Goal: Task Accomplishment & Management: Use online tool/utility

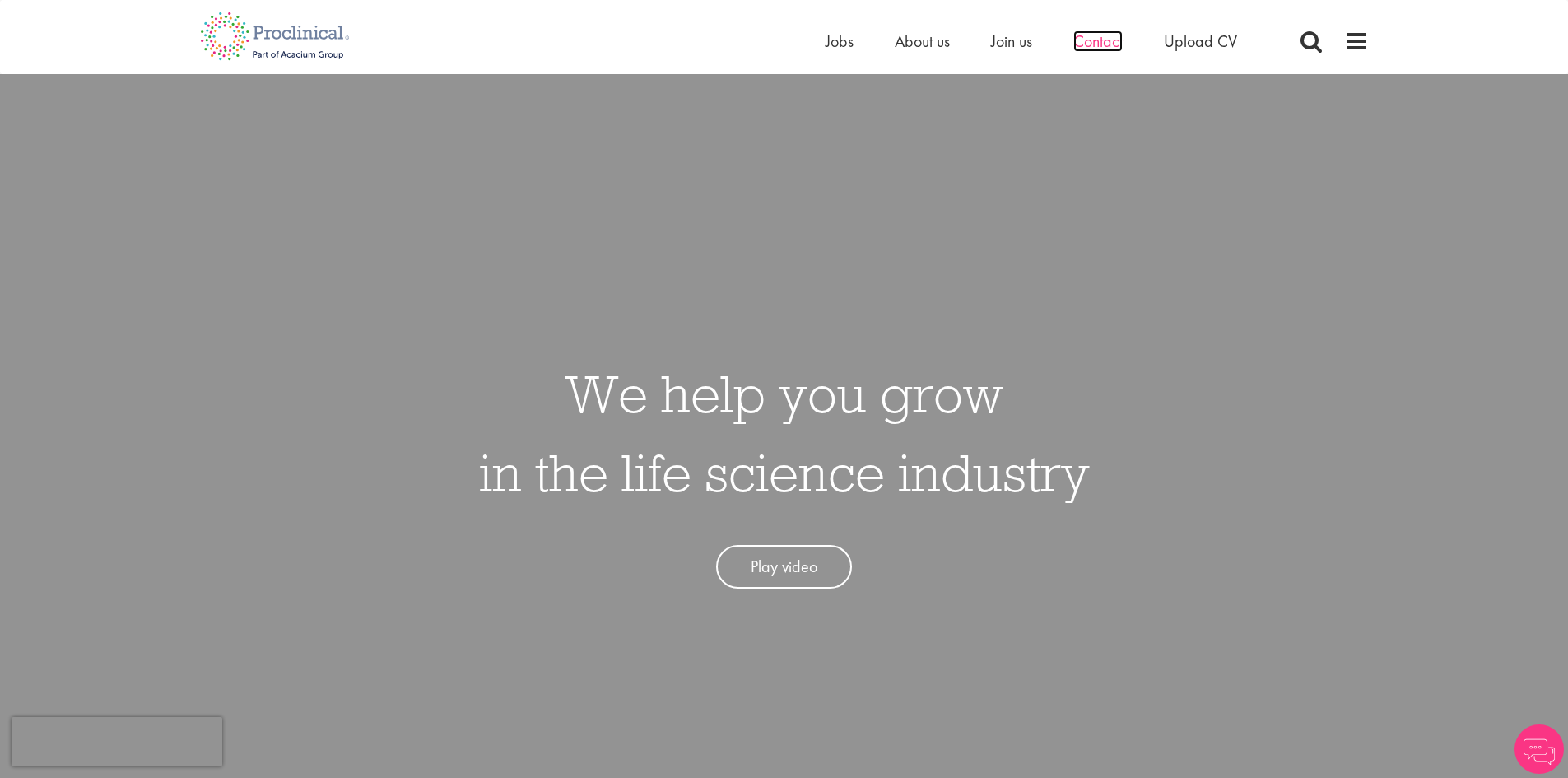
click at [1108, 43] on span "Contact" at bounding box center [1098, 41] width 49 height 22
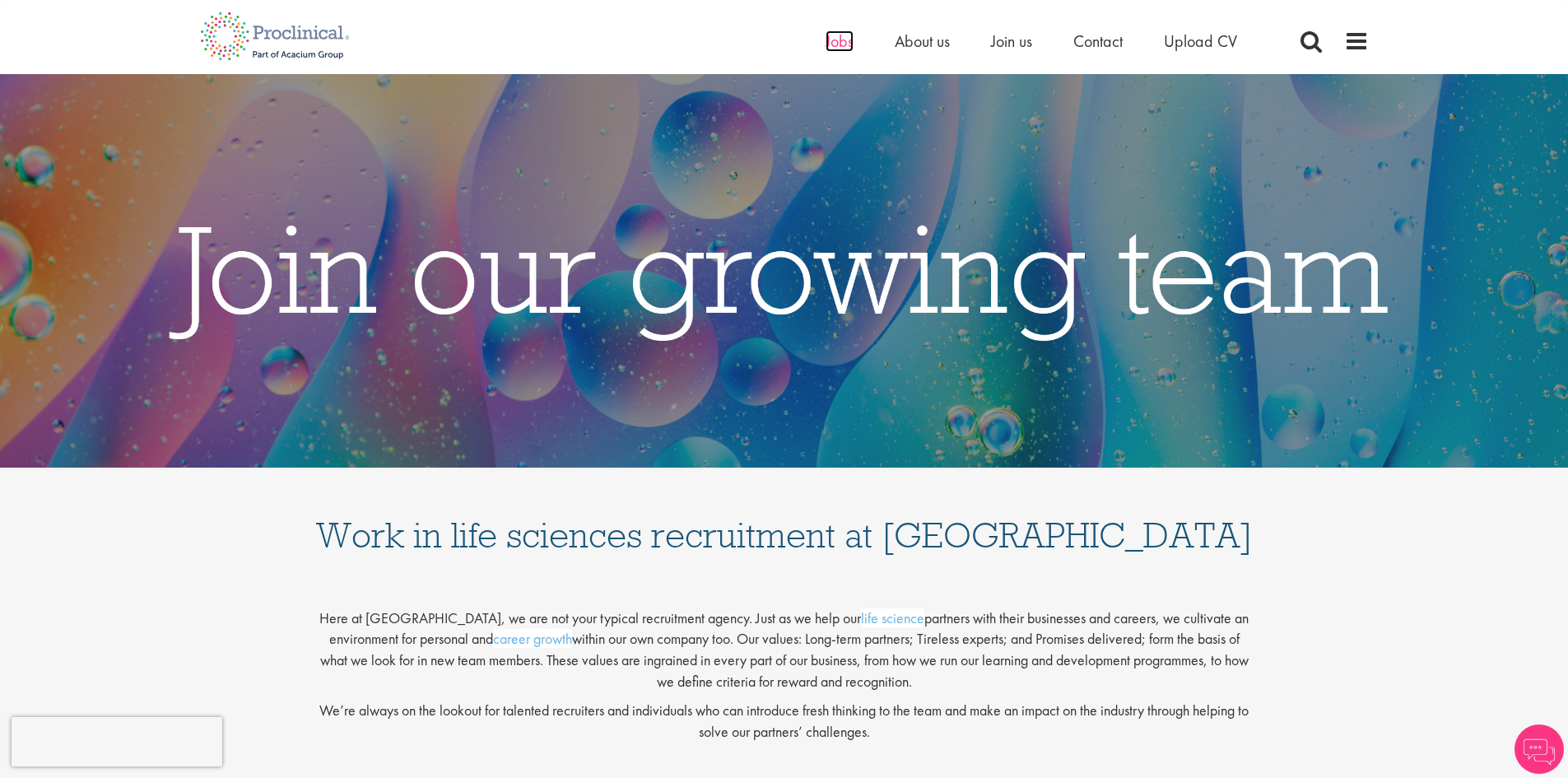
click at [836, 42] on span "Jobs" at bounding box center [840, 41] width 28 height 22
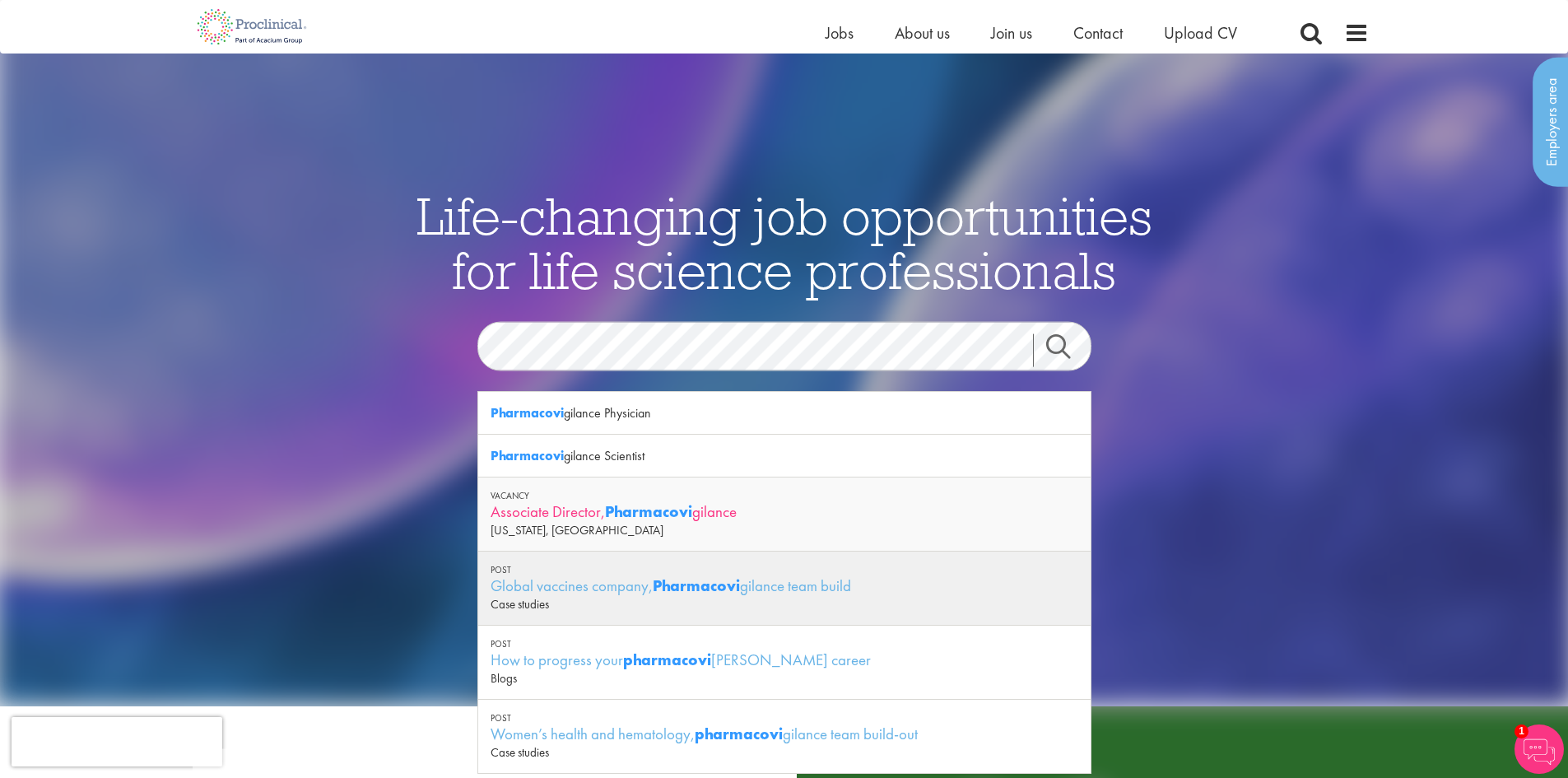
scroll to position [82, 0]
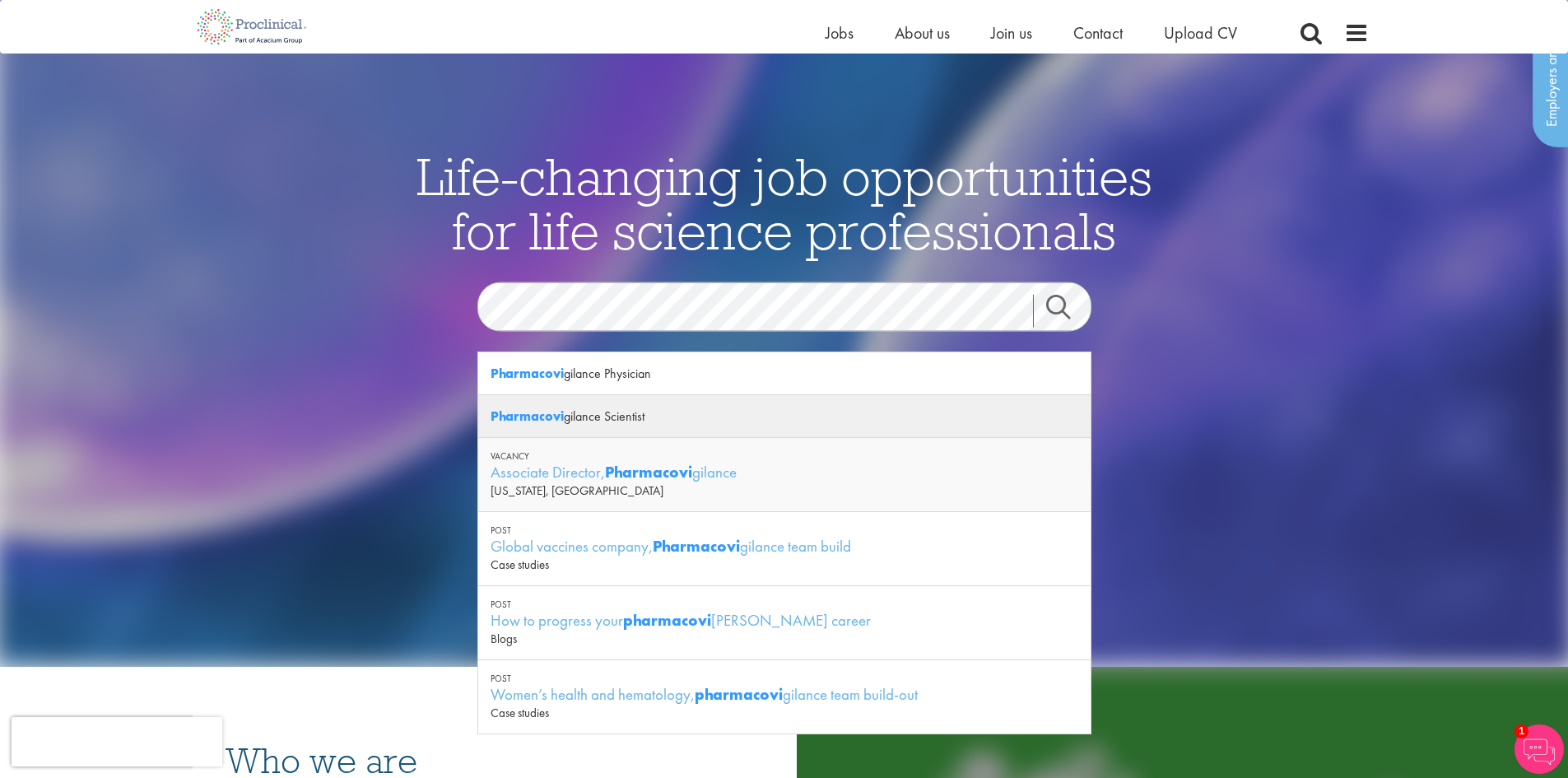
click at [652, 416] on div "Pharmacovi gilance Scientist" at bounding box center [784, 416] width 613 height 42
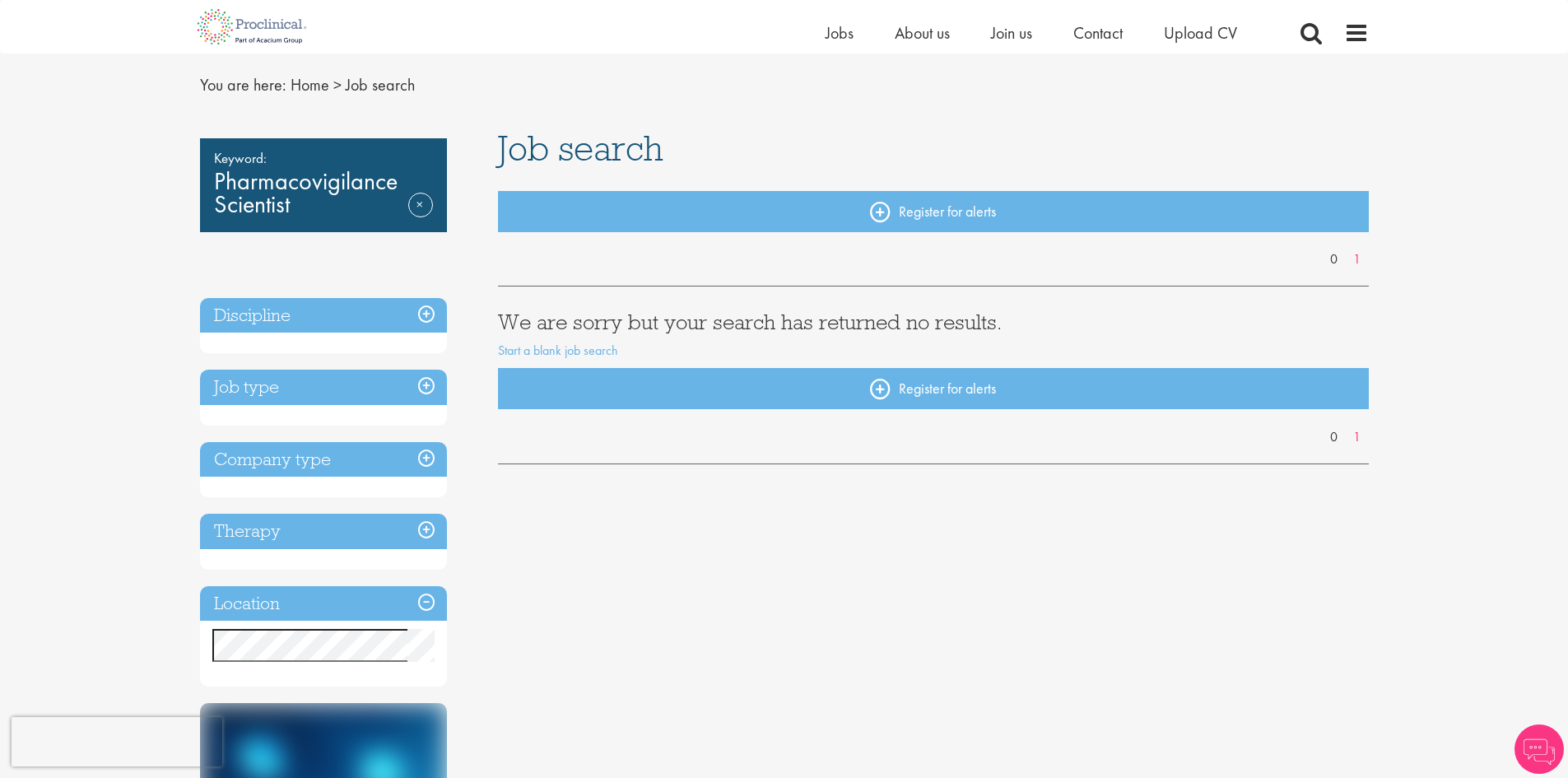
scroll to position [165, 0]
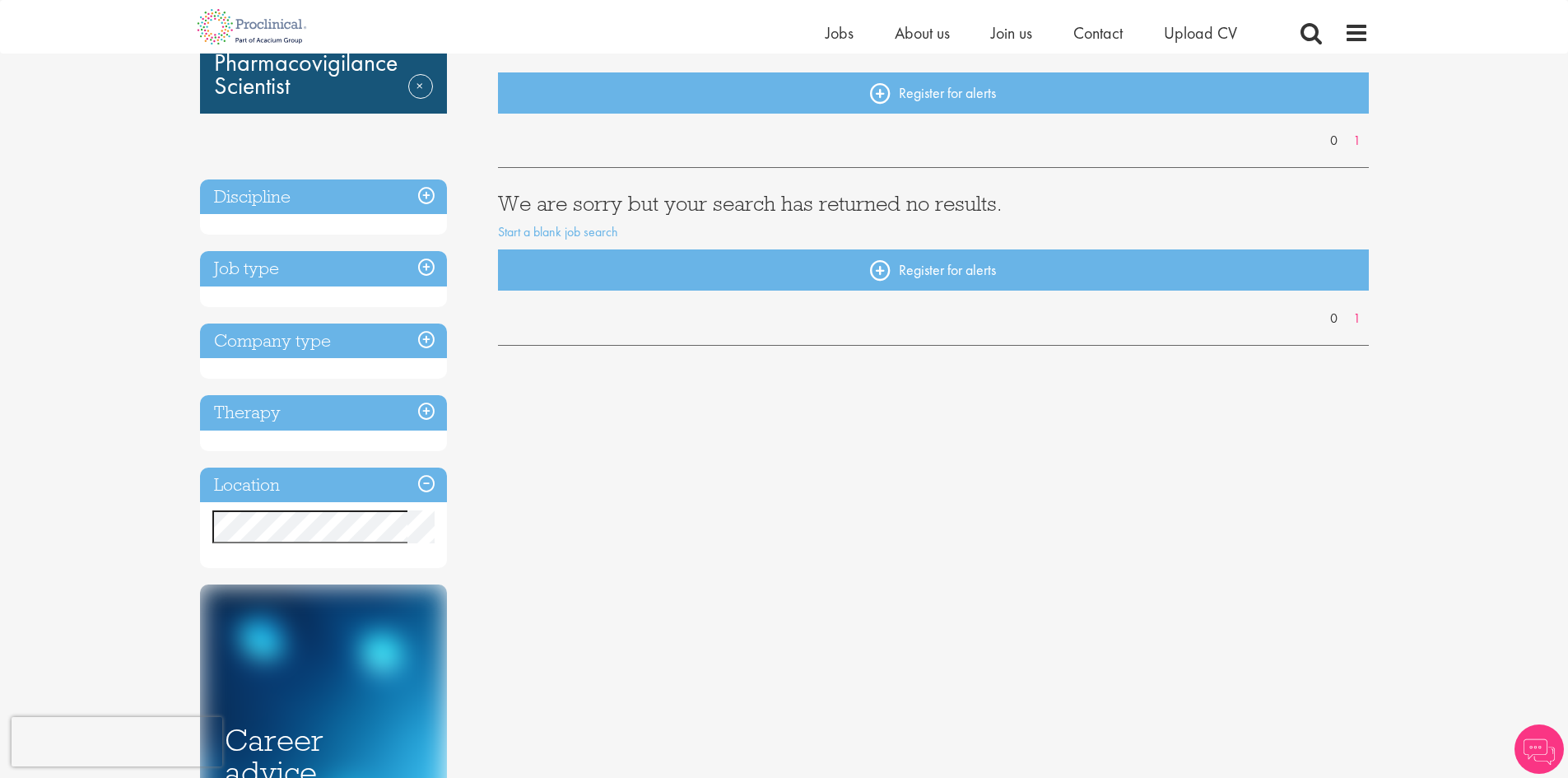
click at [304, 196] on h3 "Discipline" at bounding box center [324, 197] width 247 height 36
click at [324, 234] on div "Discipline" at bounding box center [324, 207] width 247 height 56
click at [424, 266] on h3 "Job type" at bounding box center [324, 269] width 247 height 36
click at [425, 266] on h3 "Job type" at bounding box center [324, 269] width 247 height 36
click at [423, 267] on h3 "Job type" at bounding box center [324, 269] width 247 height 36
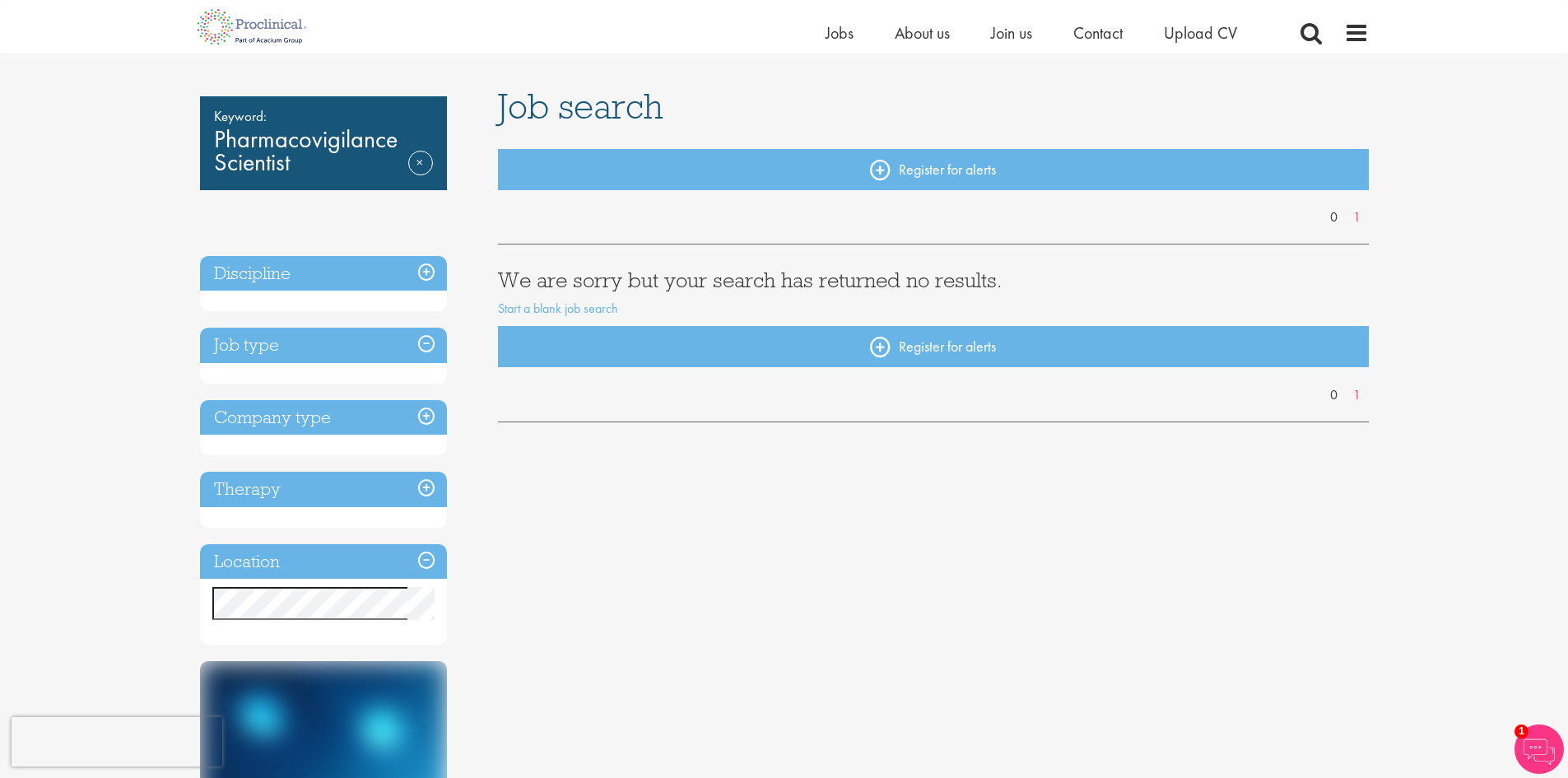
scroll to position [0, 0]
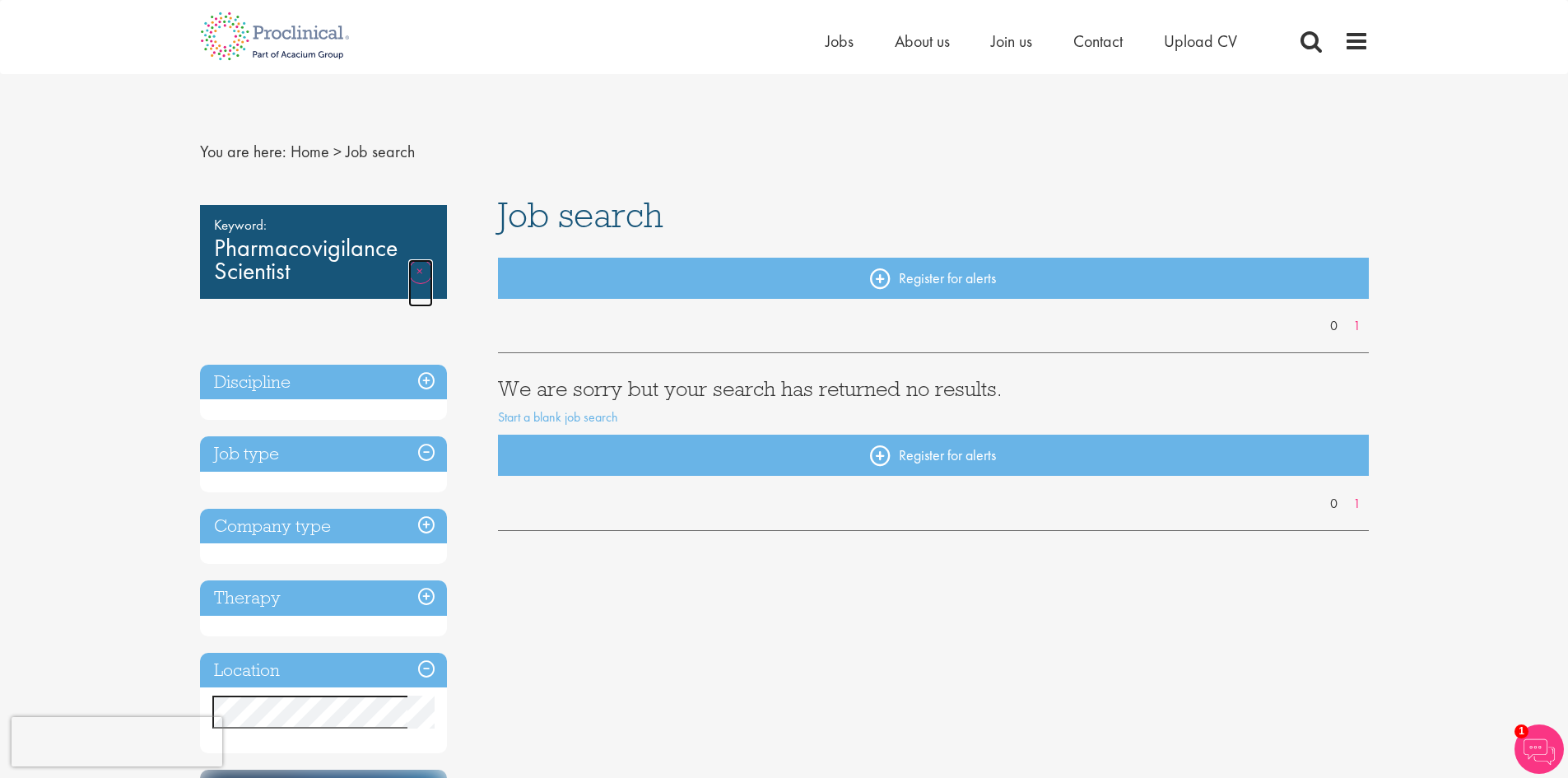
click at [422, 264] on link "Remove" at bounding box center [420, 283] width 25 height 47
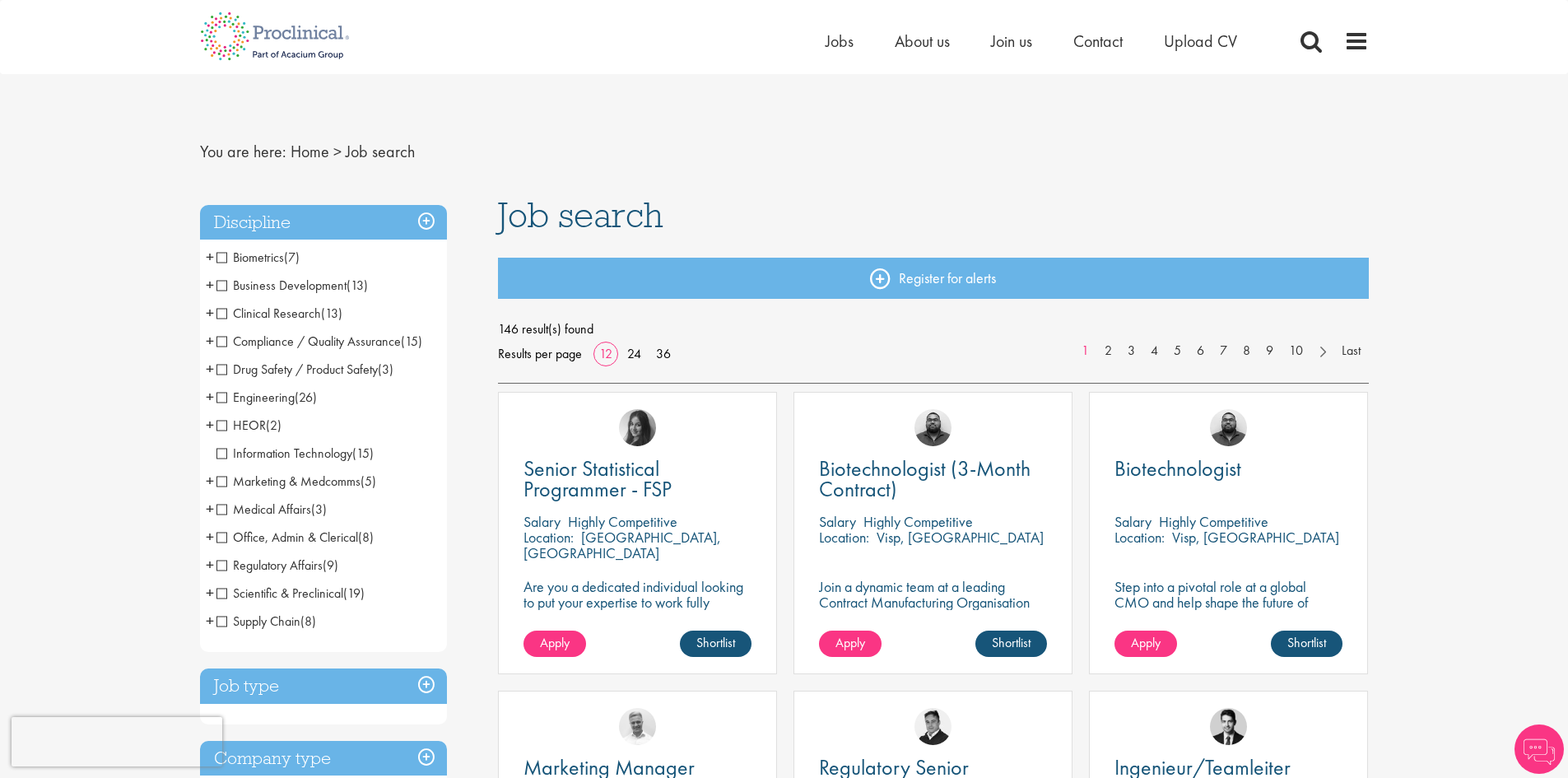
click at [323, 315] on span "(13)" at bounding box center [332, 314] width 22 height 18
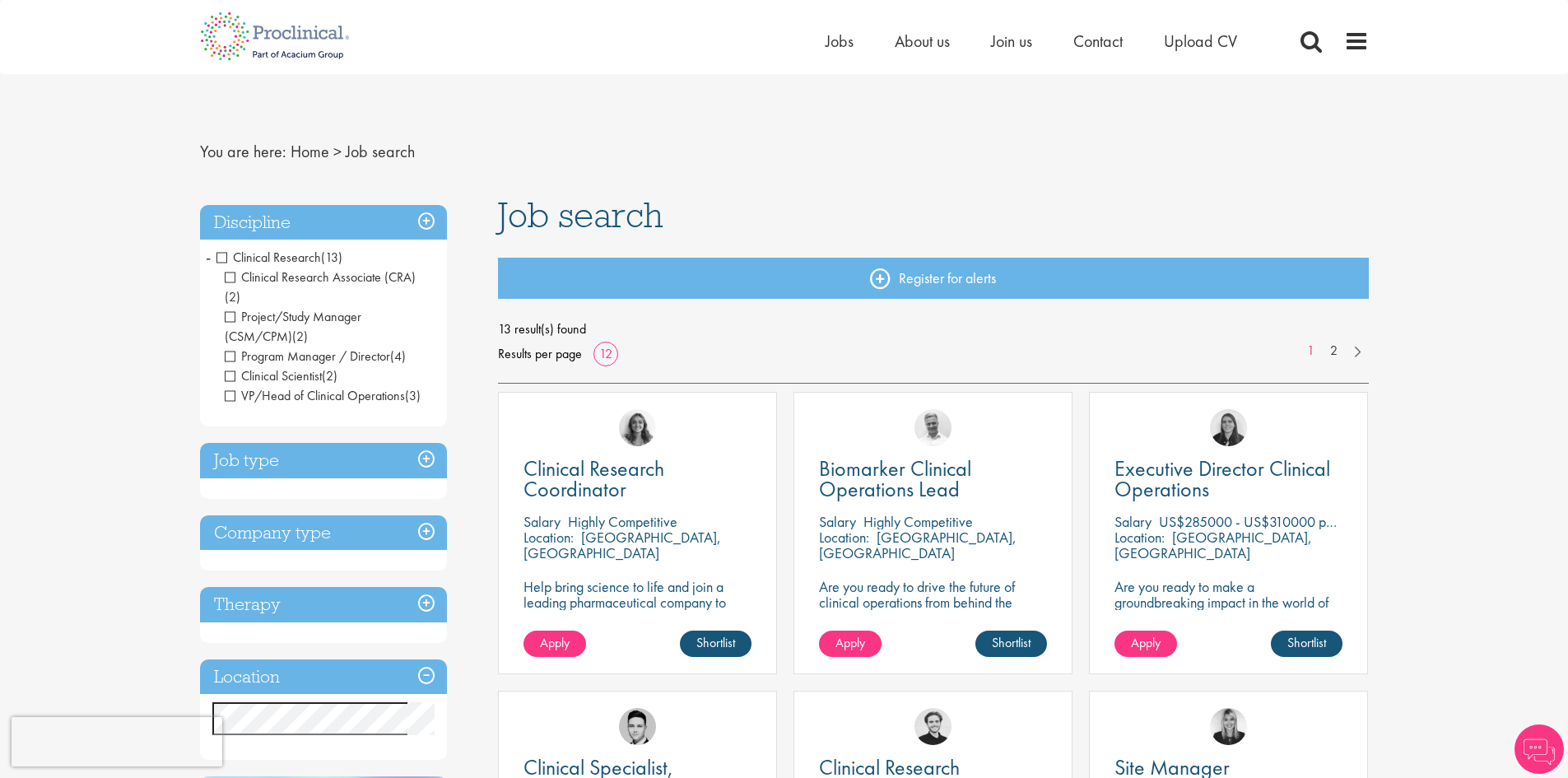
click at [224, 258] on span "Clinical Research" at bounding box center [268, 258] width 105 height 18
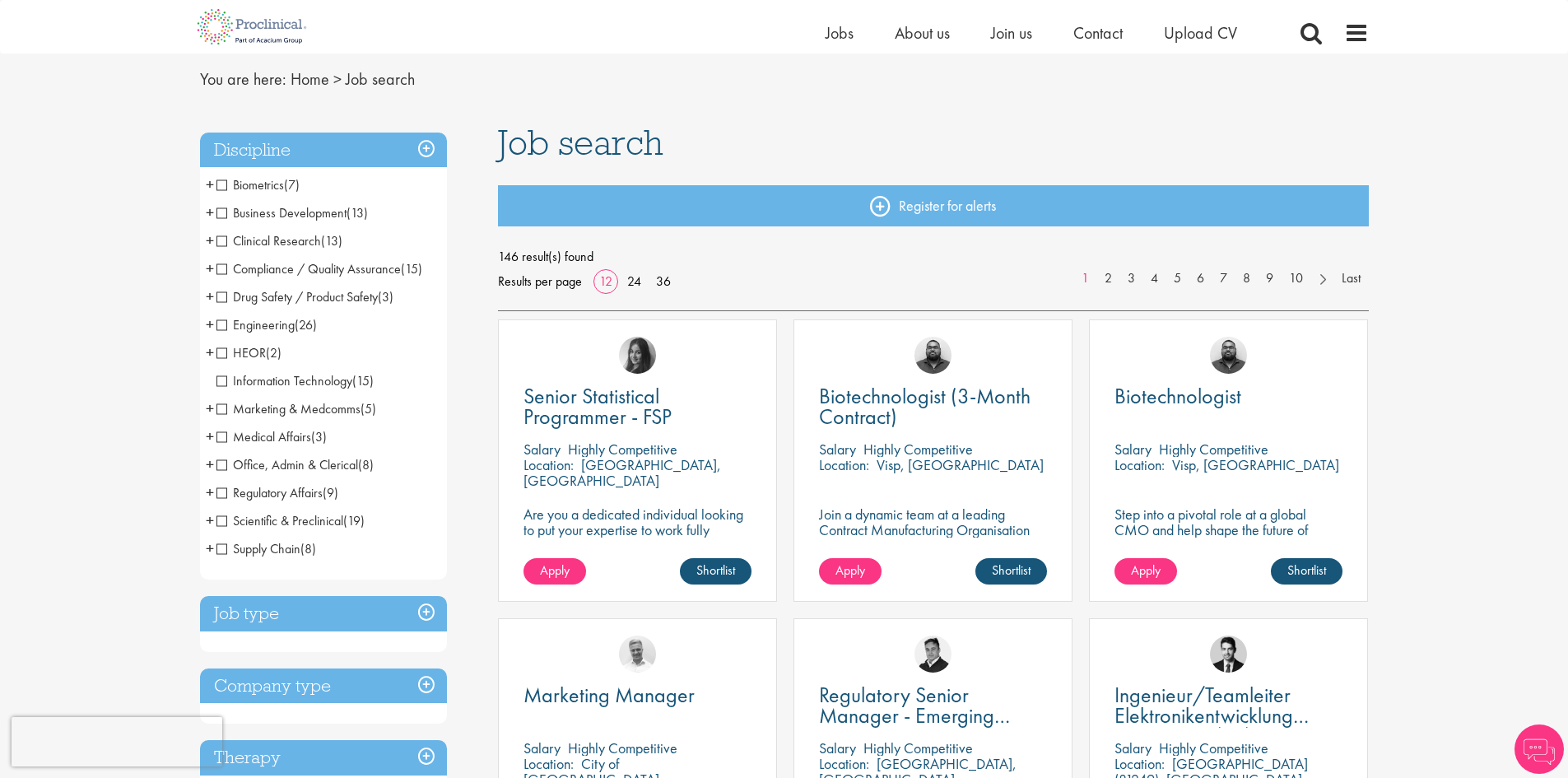
scroll to position [330, 0]
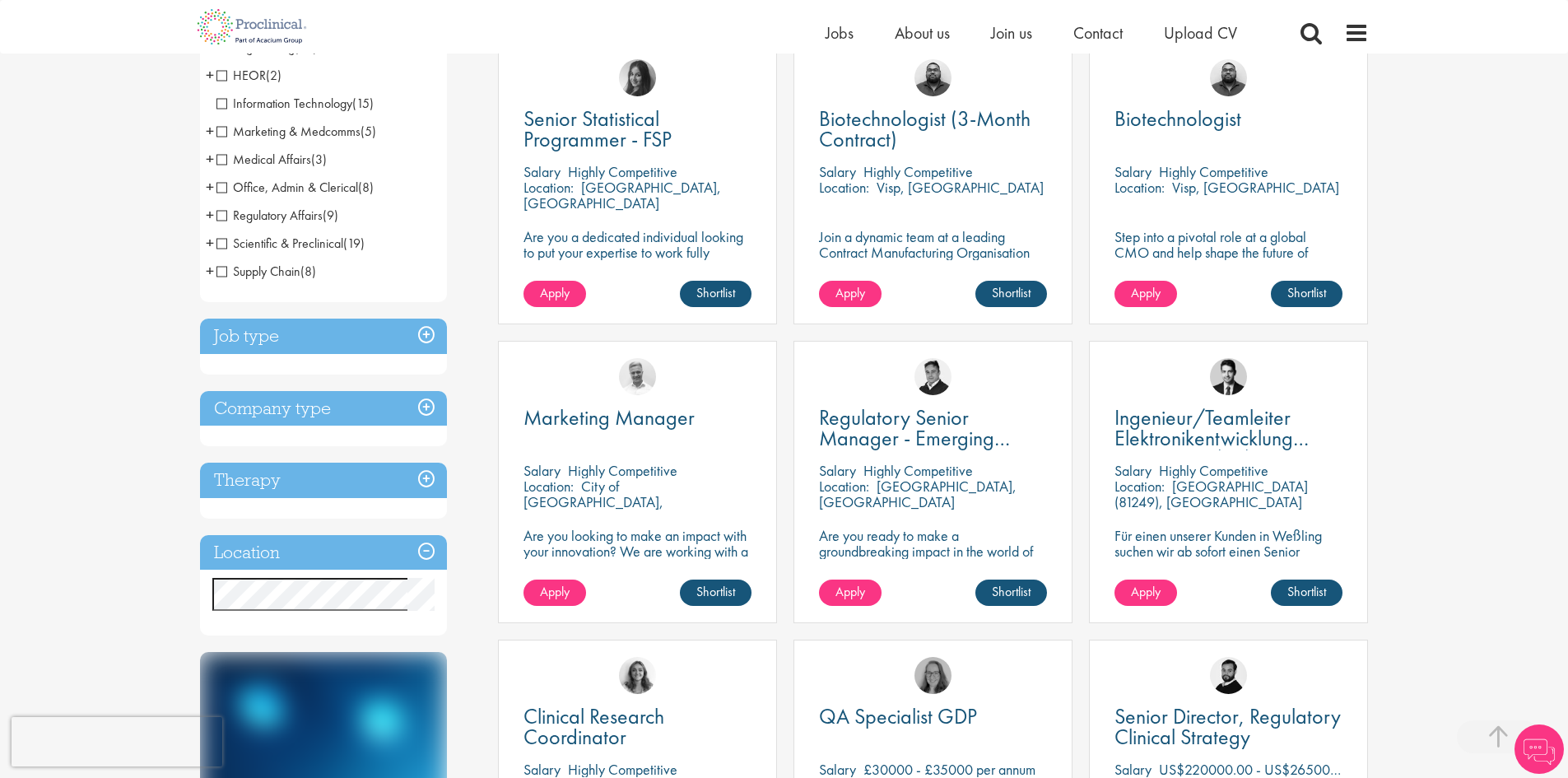
click at [294, 346] on h3 "Job type" at bounding box center [324, 337] width 247 height 36
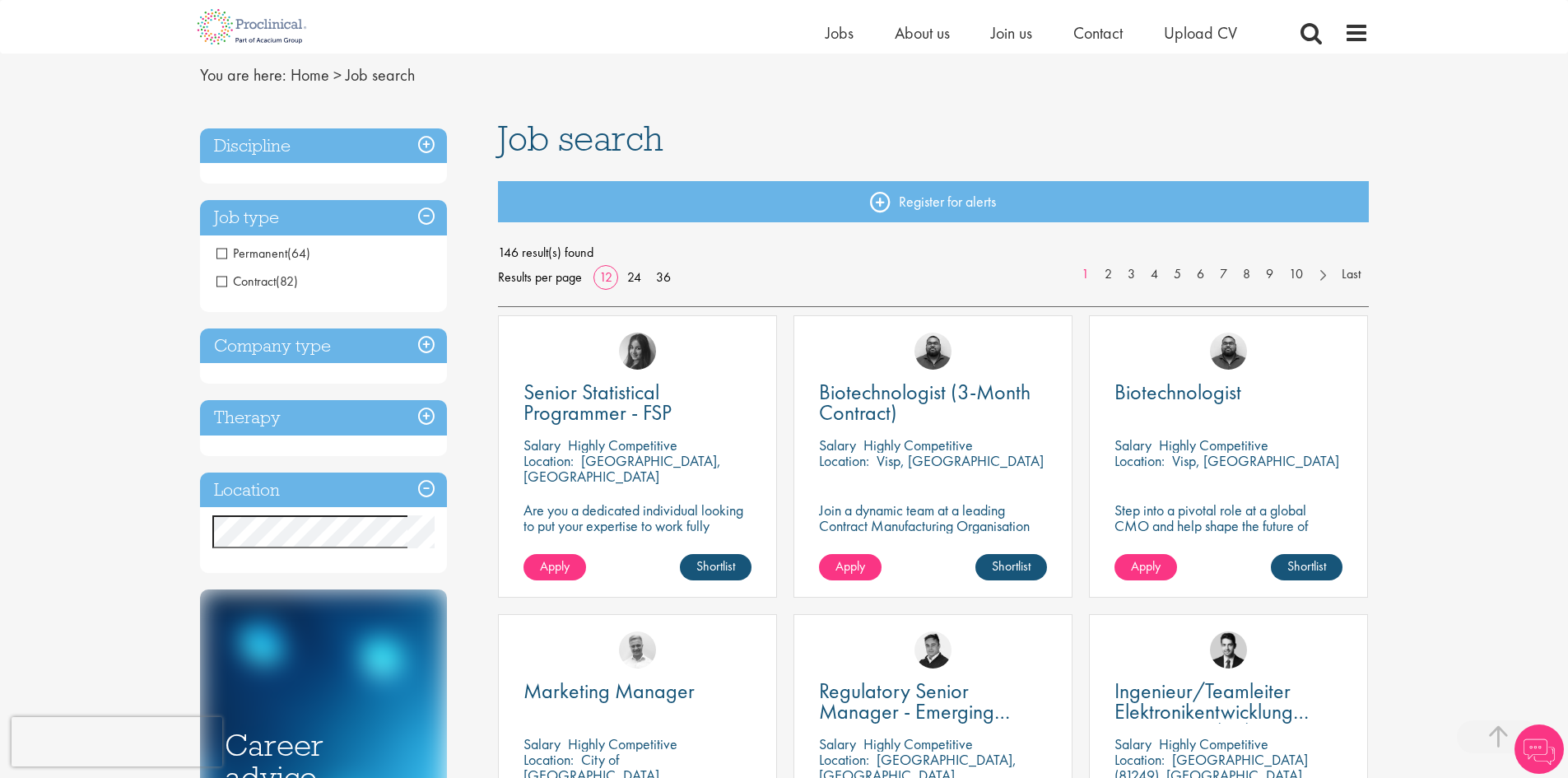
scroll to position [0, 0]
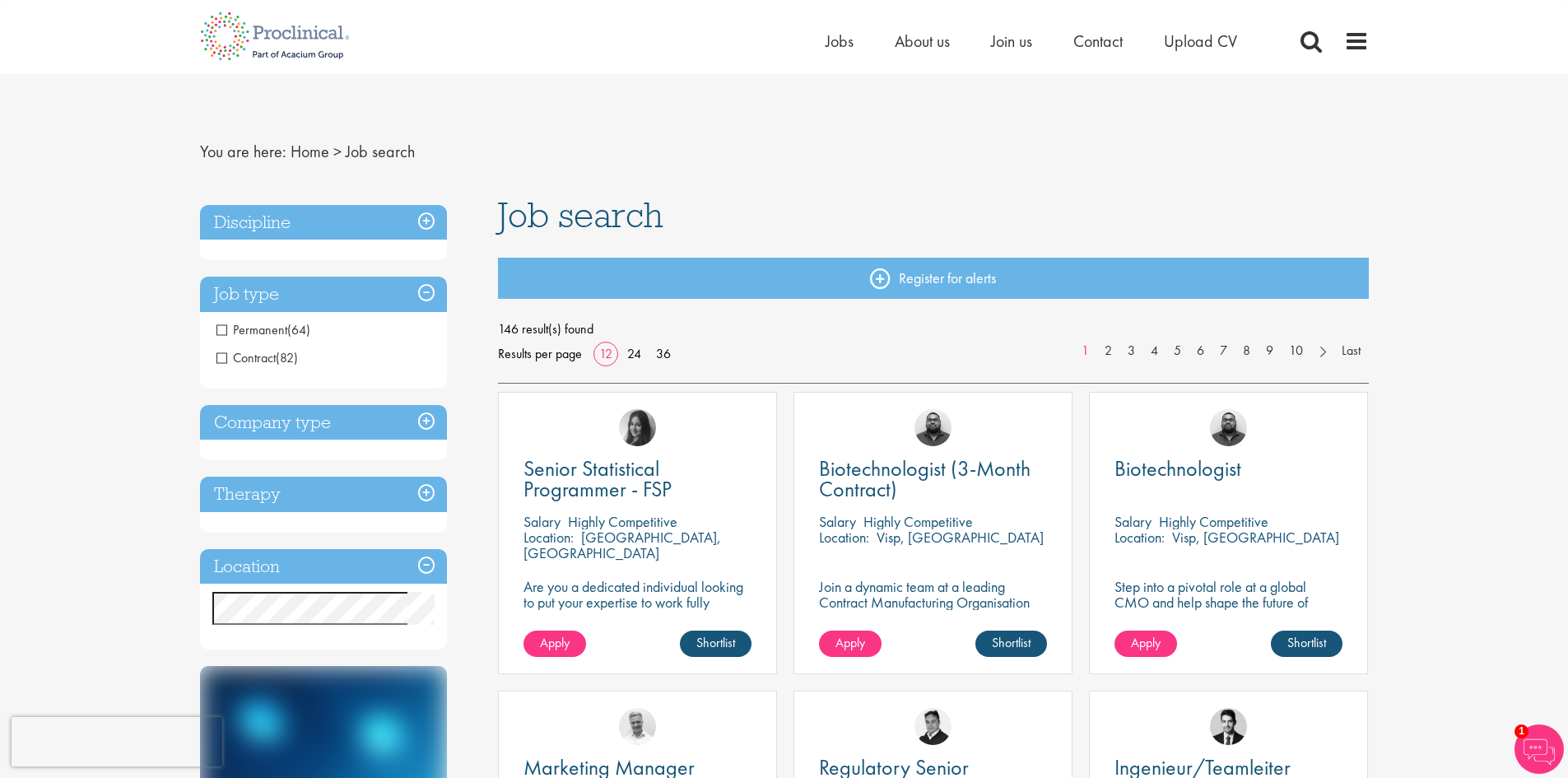
click at [426, 420] on h3 "Company type" at bounding box center [324, 423] width 247 height 36
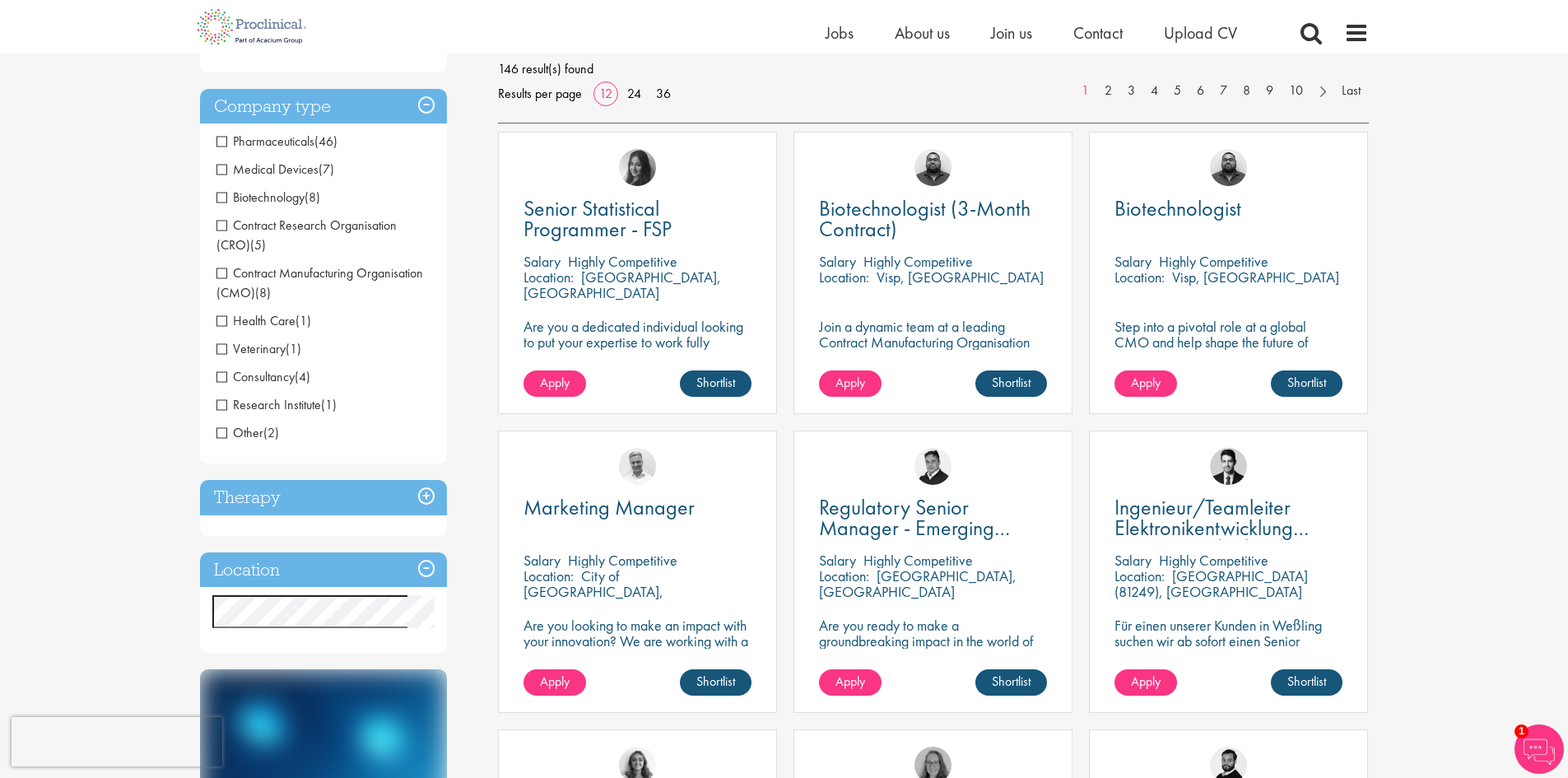
scroll to position [247, 0]
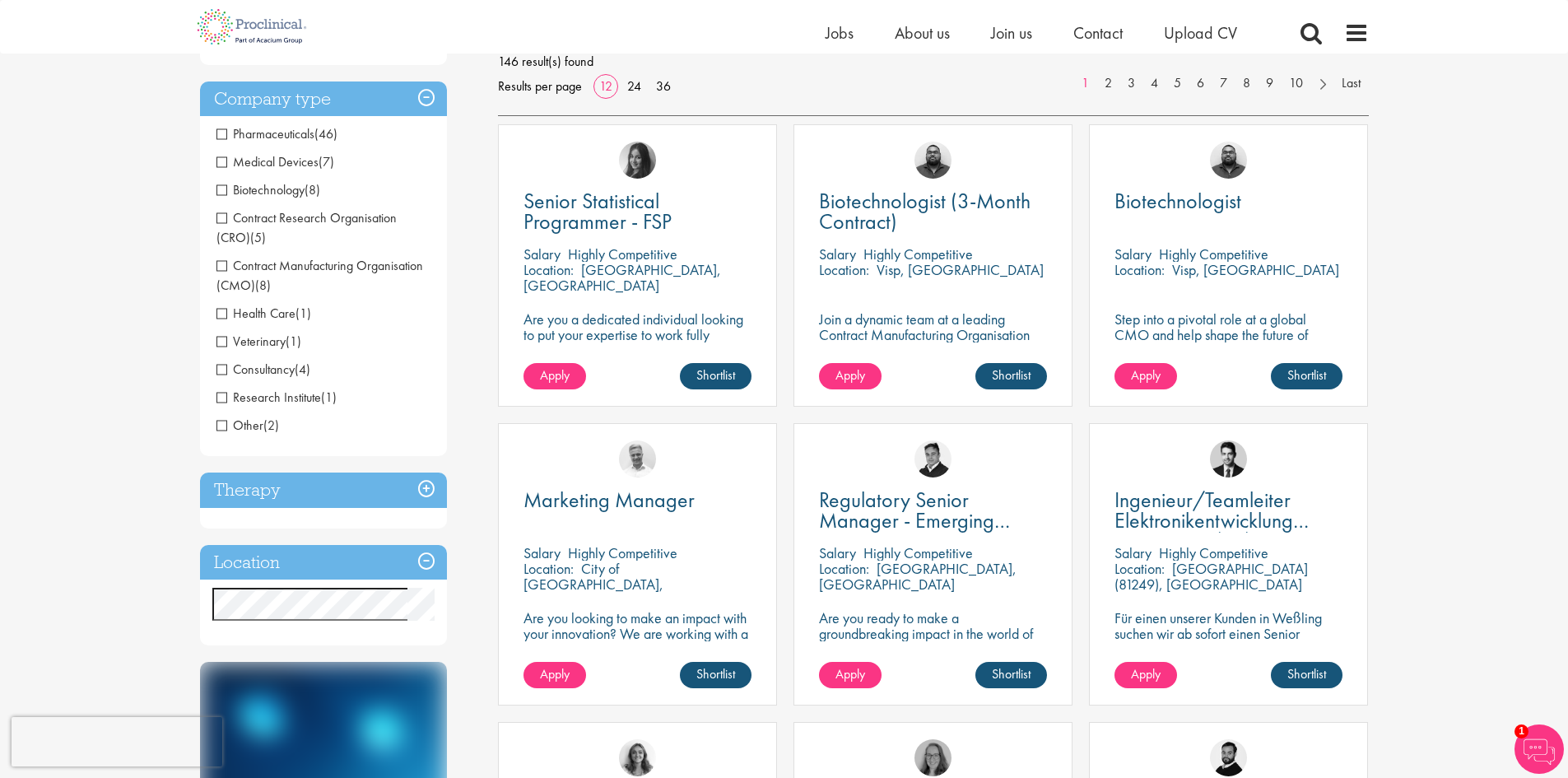
click at [430, 489] on h3 "Therapy" at bounding box center [324, 491] width 247 height 36
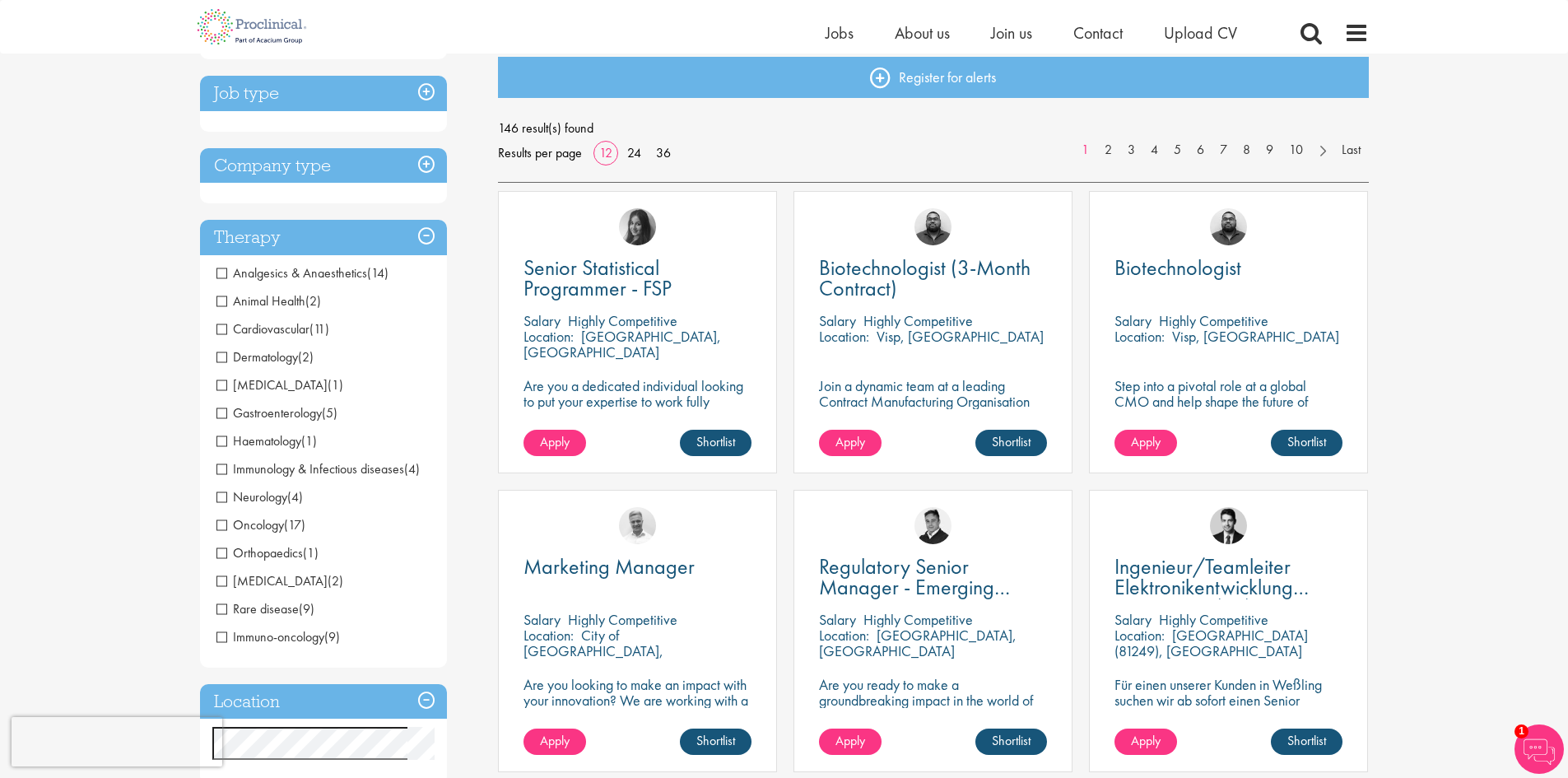
scroll to position [165, 0]
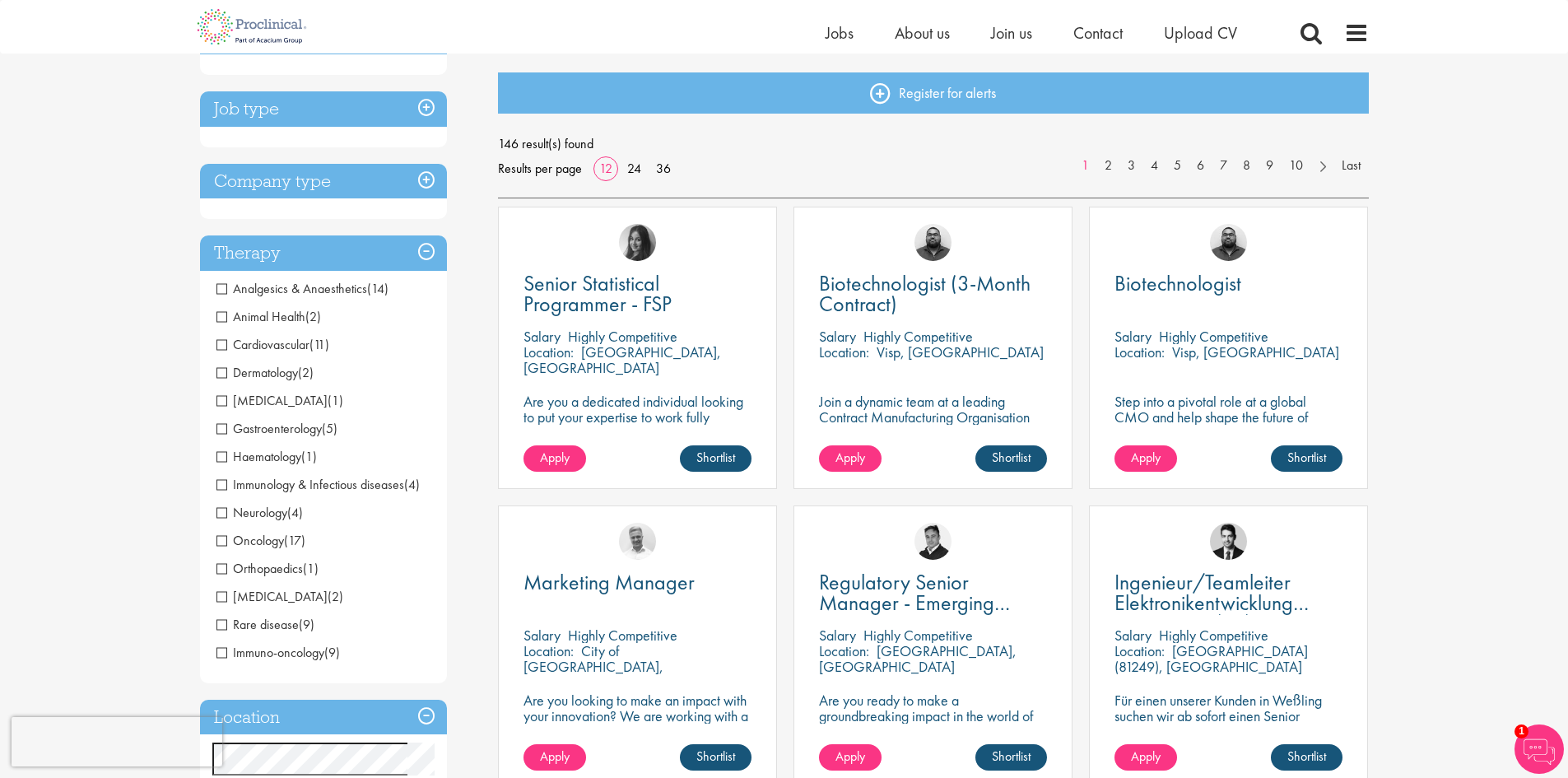
click at [430, 180] on h3 "Company type" at bounding box center [324, 182] width 247 height 36
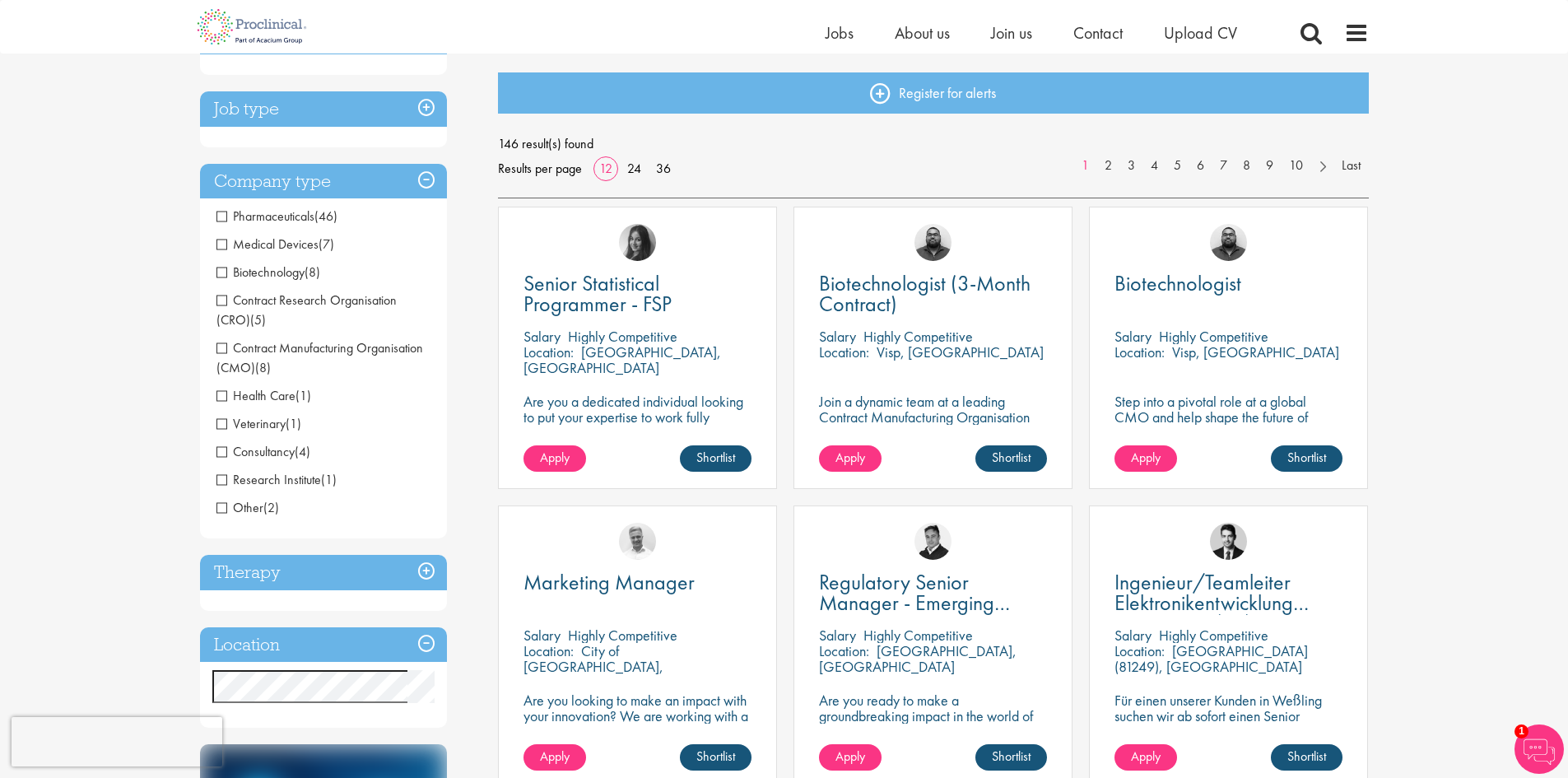
click at [428, 110] on h3 "Job type" at bounding box center [324, 110] width 247 height 36
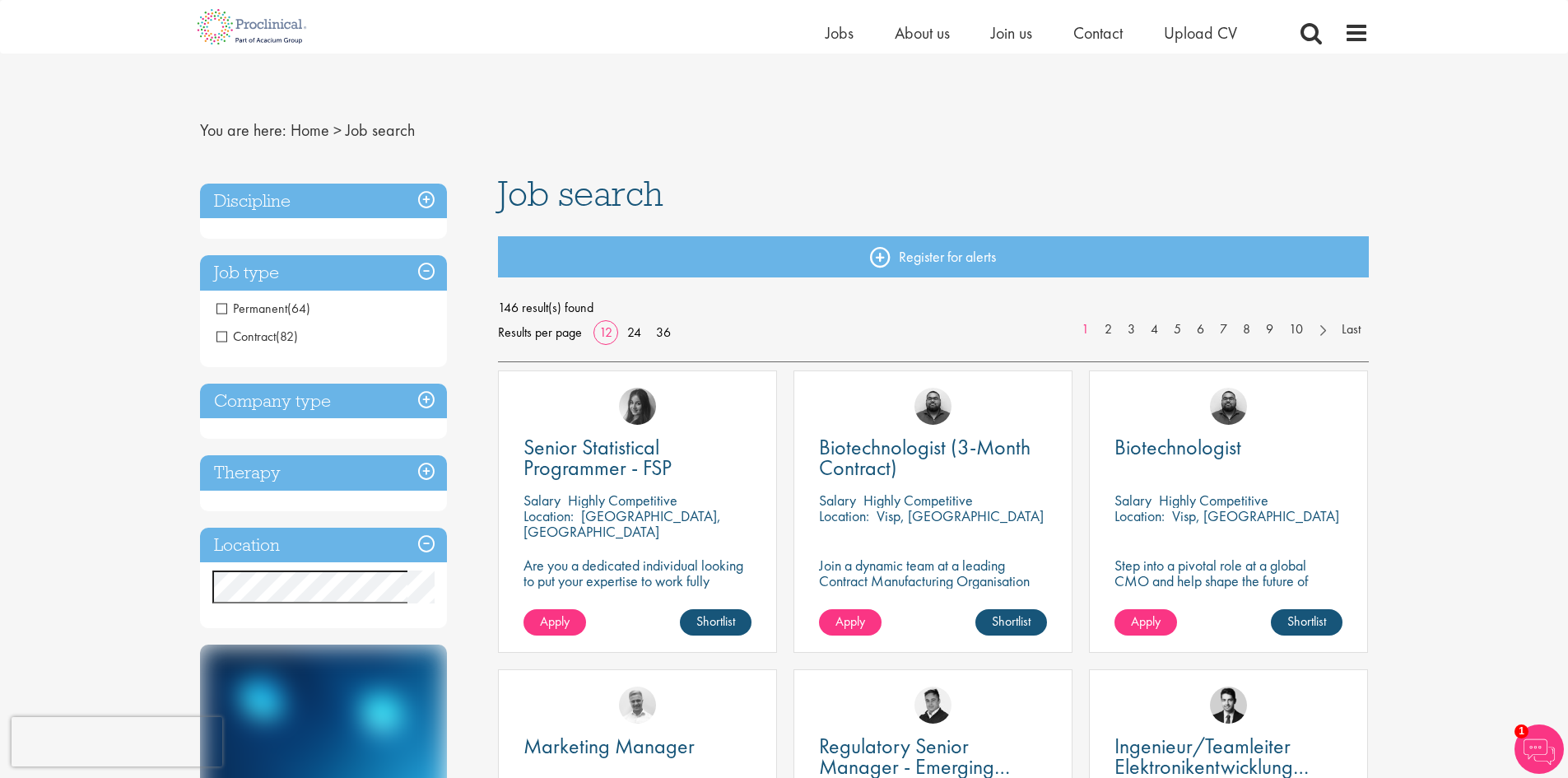
scroll to position [0, 0]
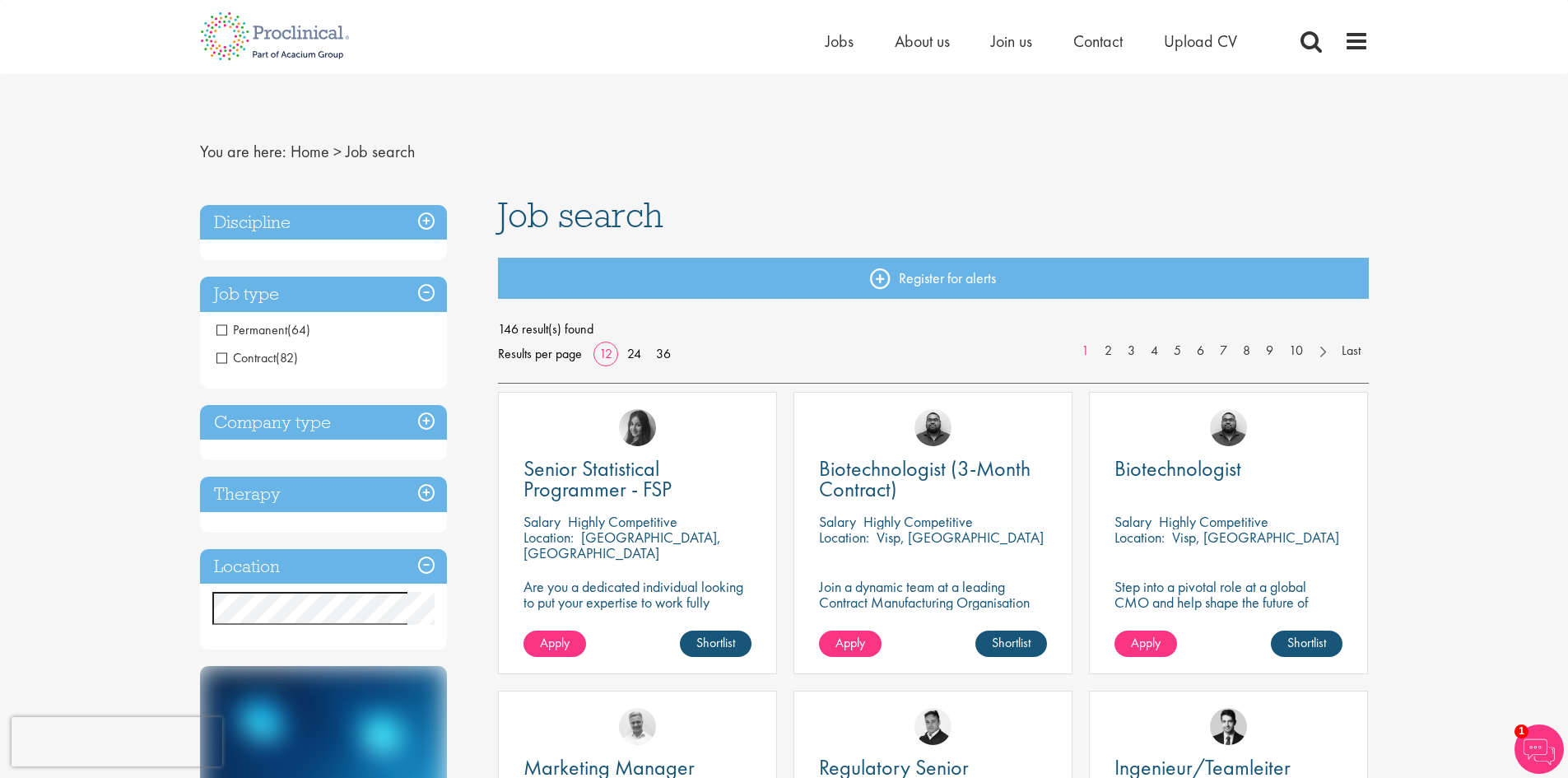
click at [426, 216] on h3 "Discipline" at bounding box center [324, 223] width 247 height 36
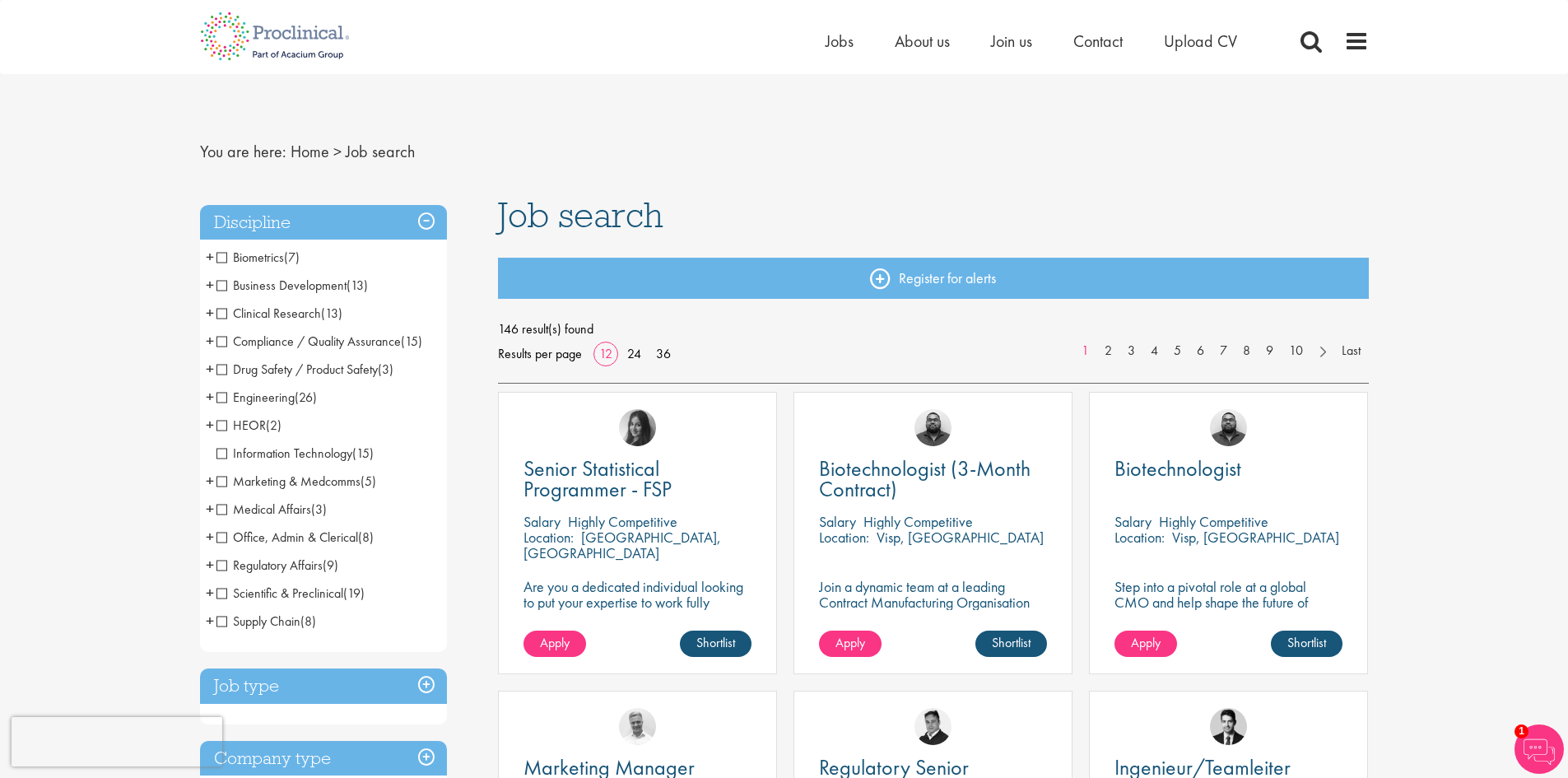
click at [223, 368] on span "Drug Safety / Product Safety" at bounding box center [296, 369] width 161 height 18
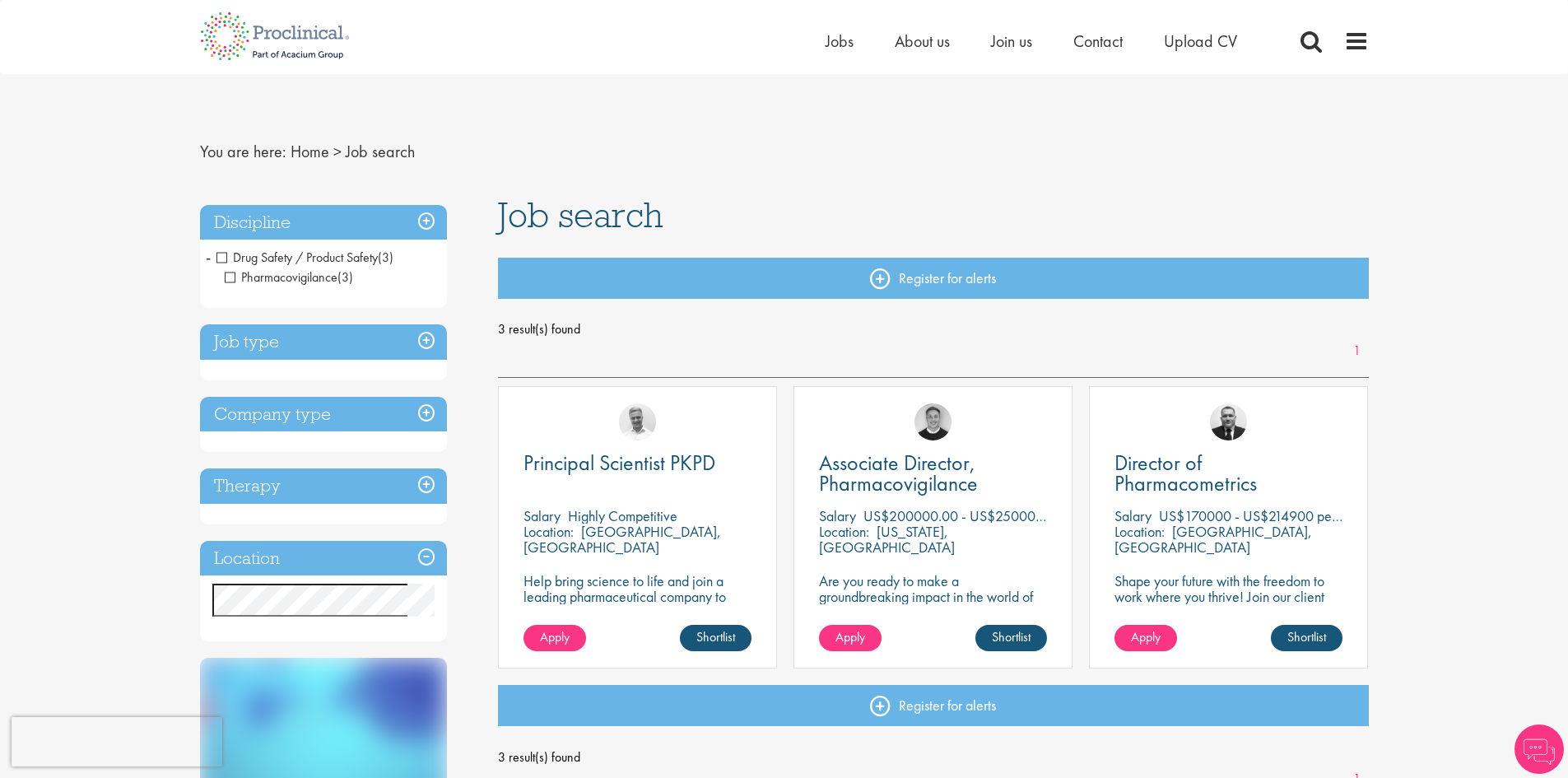
click at [212, 257] on li "Drug Safety / Product Safety (3) - + Pharmacovigilance (3)" at bounding box center [324, 268] width 247 height 47
click at [222, 256] on span "Drug Safety / Product Safety" at bounding box center [296, 258] width 161 height 18
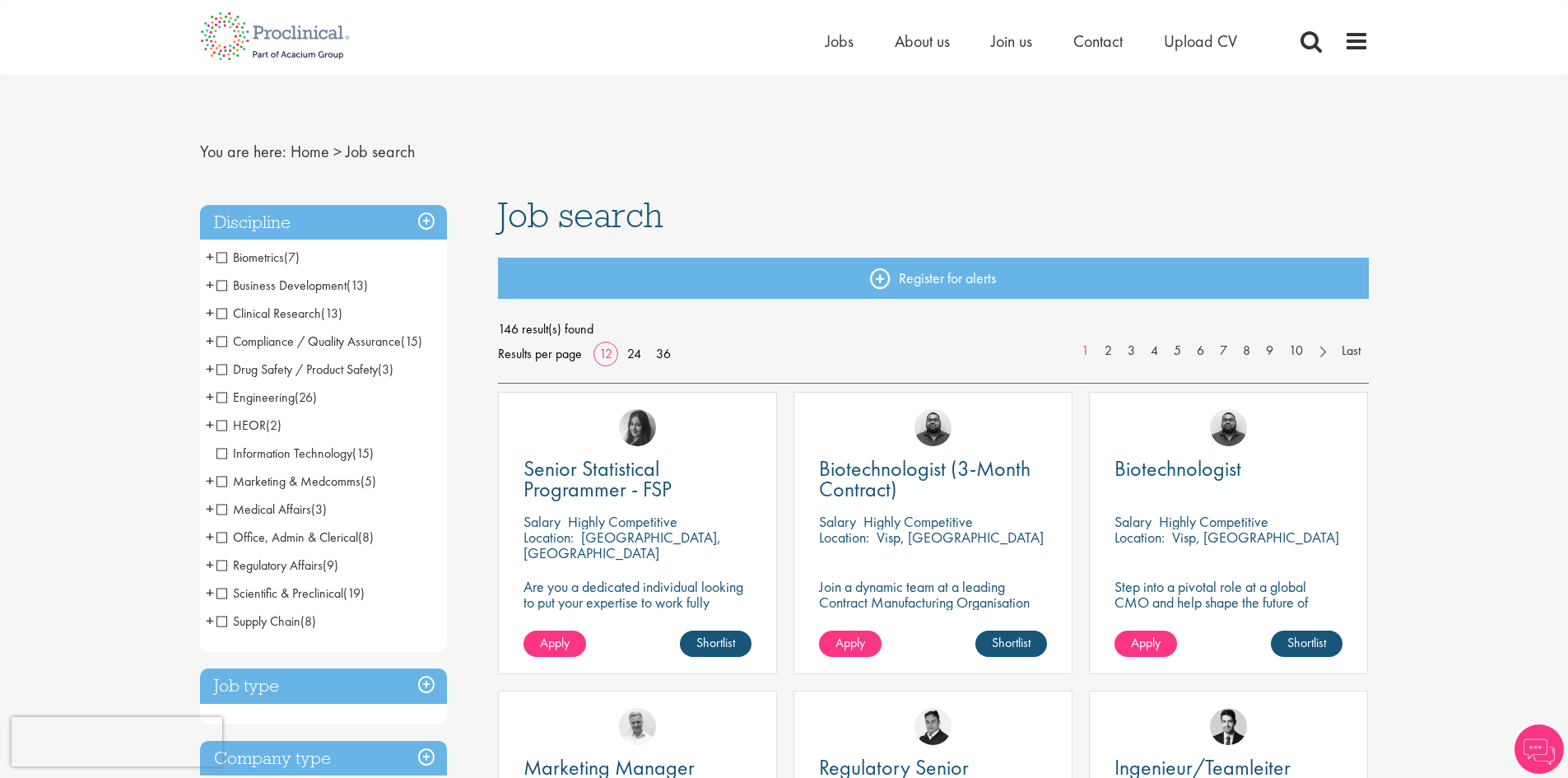
click at [220, 313] on span "Clinical Research" at bounding box center [268, 314] width 105 height 18
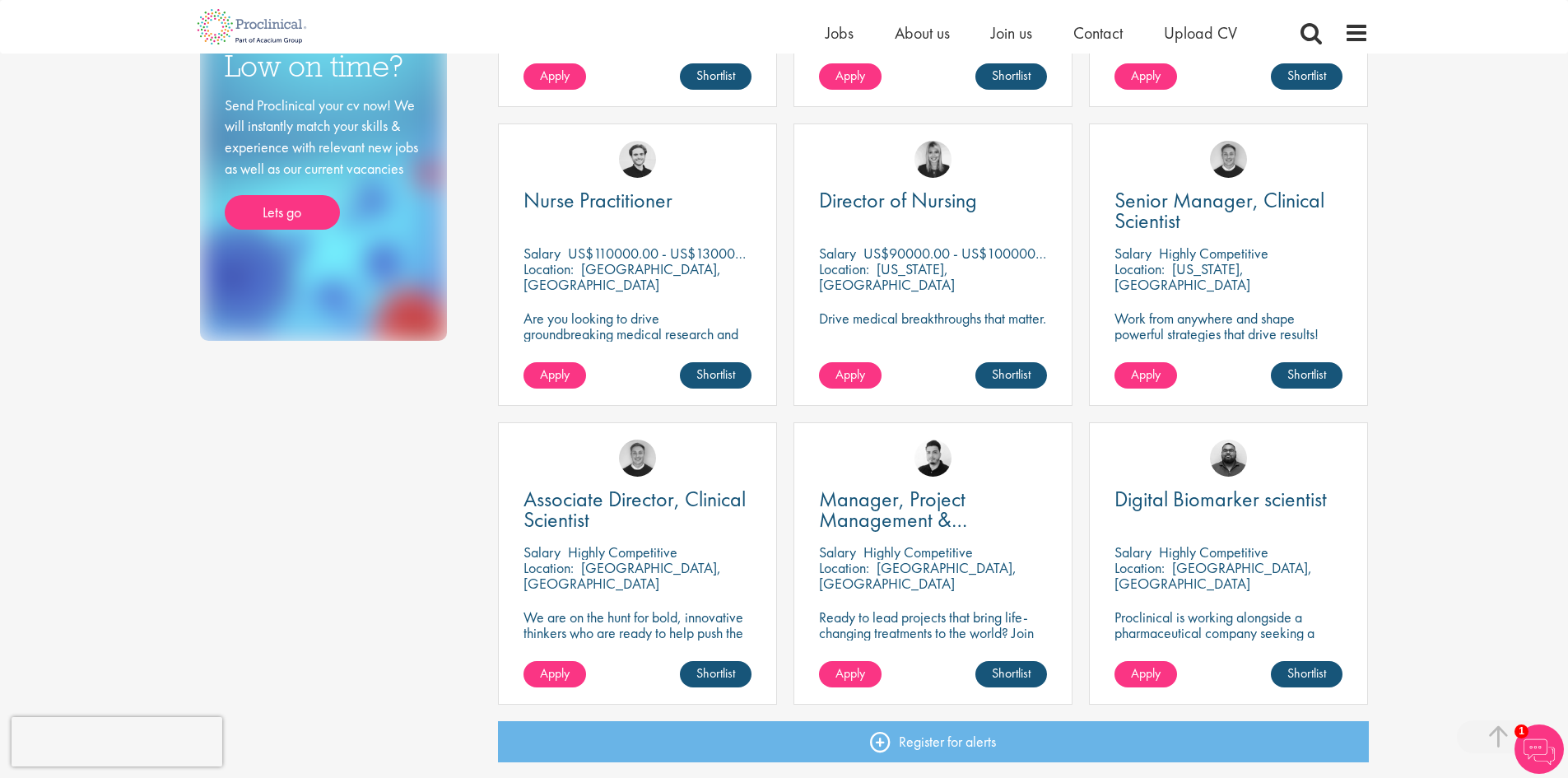
scroll to position [988, 0]
